Goal: Task Accomplishment & Management: Use online tool/utility

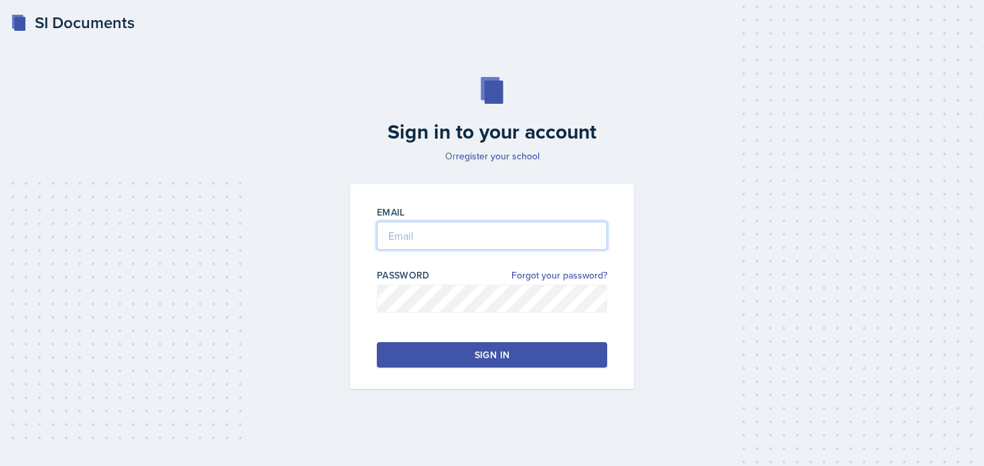
click at [402, 240] on input "email" at bounding box center [492, 236] width 230 height 28
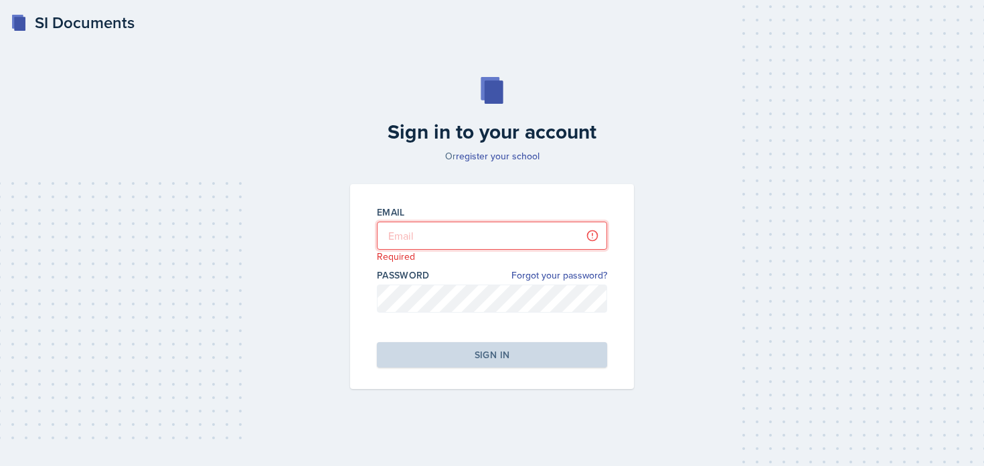
type input "[PERSON_NAME][EMAIL_ADDRESS][PERSON_NAME][DOMAIN_NAME]"
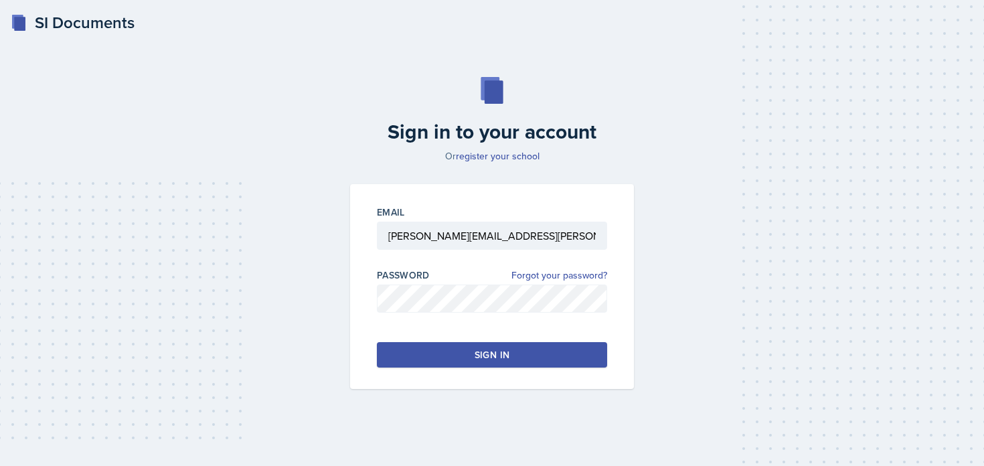
click at [457, 346] on button "Sign in" at bounding box center [492, 354] width 230 height 25
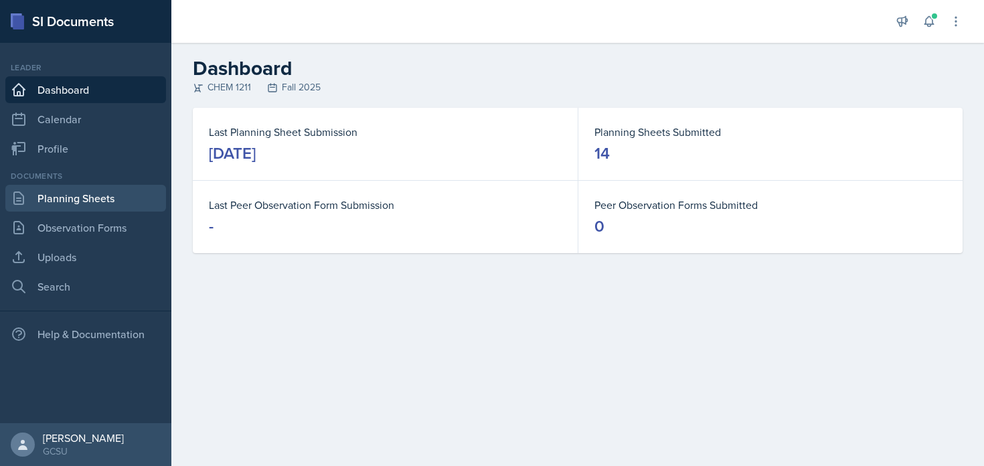
click at [124, 203] on link "Planning Sheets" at bounding box center [85, 198] width 161 height 27
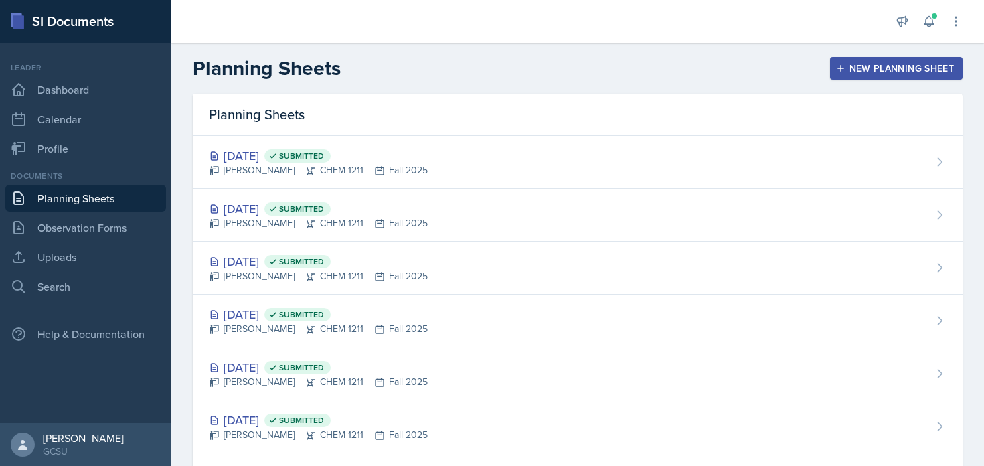
click at [855, 70] on div "New Planning Sheet" at bounding box center [896, 68] width 115 height 11
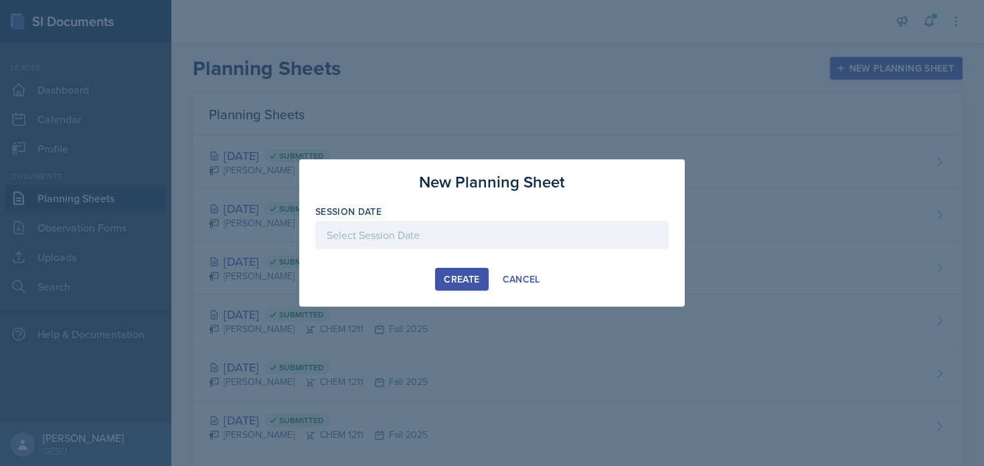
click at [396, 234] on div at bounding box center [491, 235] width 353 height 28
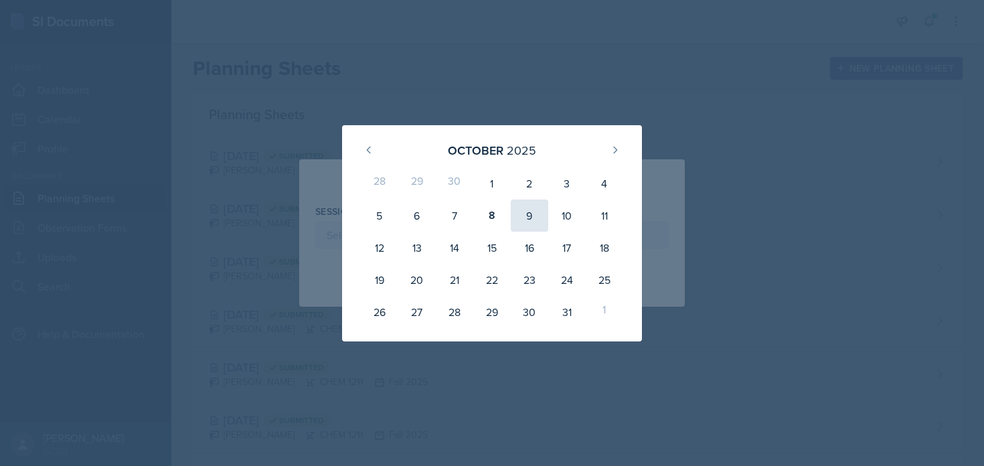
click at [519, 217] on div "9" at bounding box center [529, 215] width 37 height 32
type input "[DATE]"
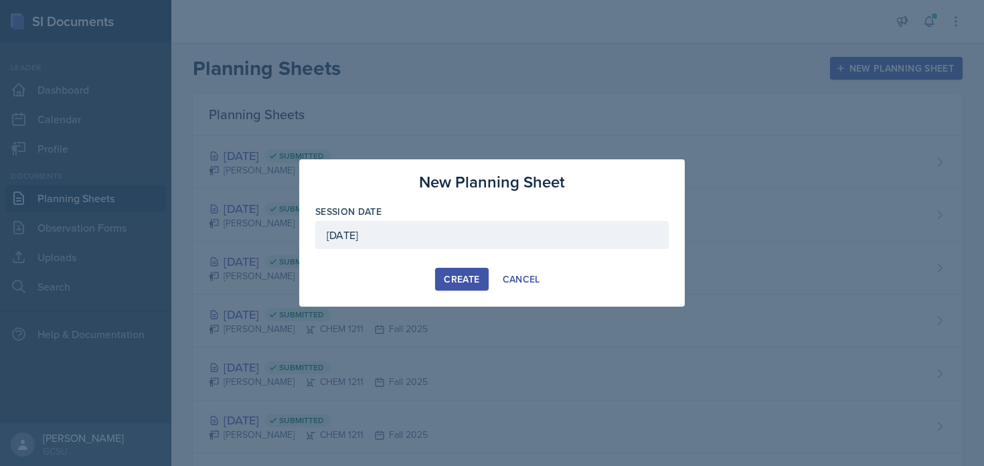
click at [460, 268] on button "Create" at bounding box center [461, 279] width 53 height 23
click at [463, 272] on button "Create" at bounding box center [461, 279] width 53 height 23
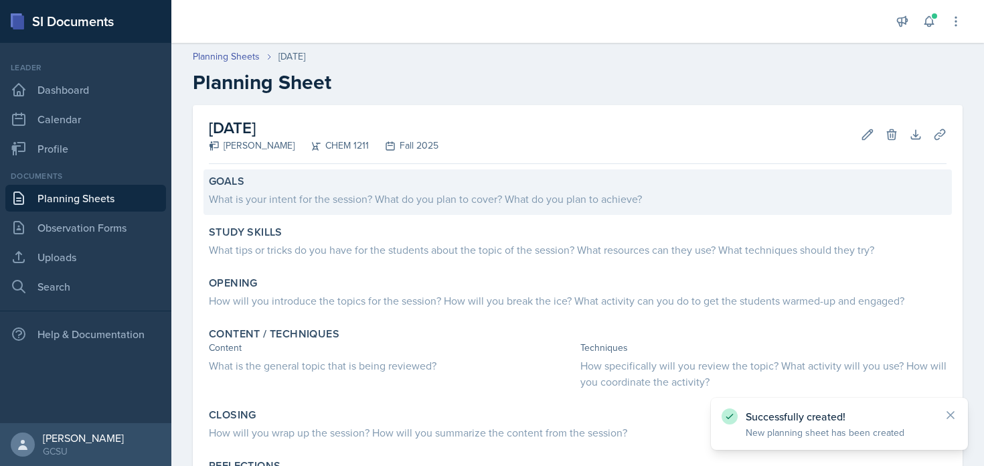
click at [347, 210] on div "Goals What is your intent for the session? What do you plan to cover? What do y…" at bounding box center [577, 192] width 748 height 46
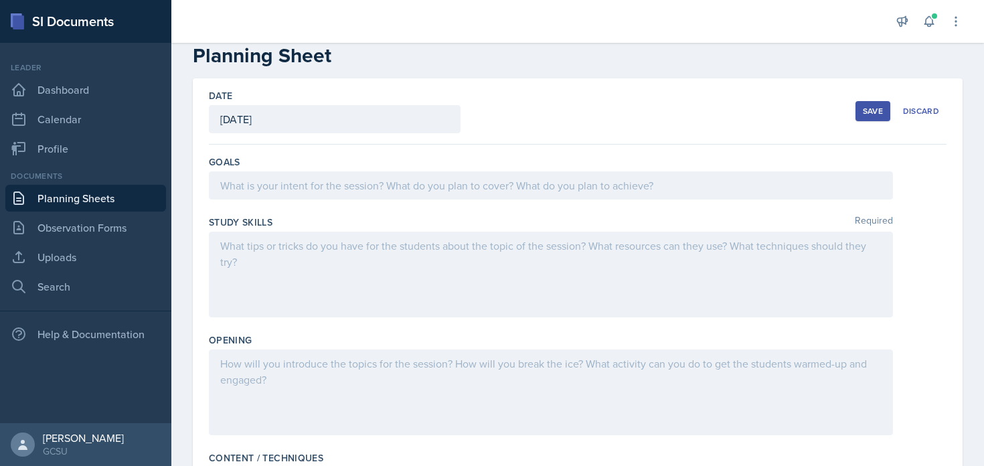
click at [315, 180] on p at bounding box center [550, 185] width 661 height 16
